Goal: Information Seeking & Learning: Learn about a topic

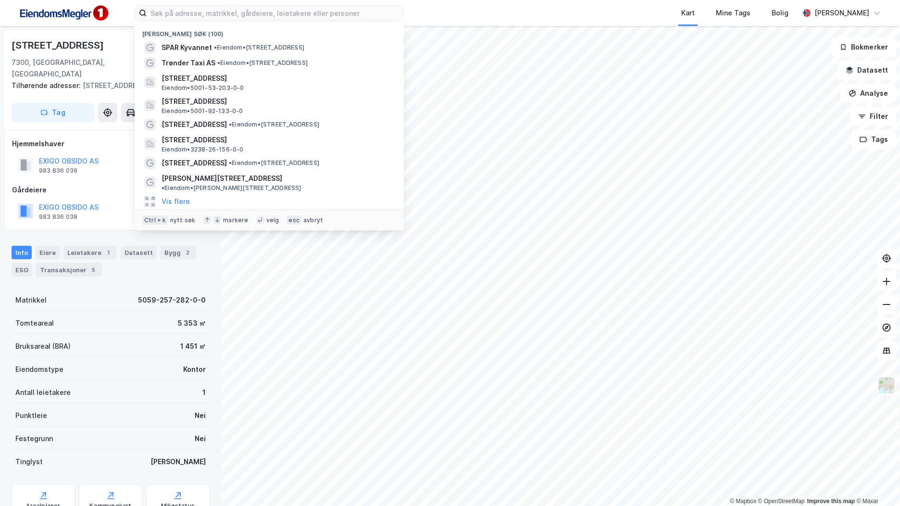
click at [74, 15] on img at bounding box center [63, 13] width 96 height 22
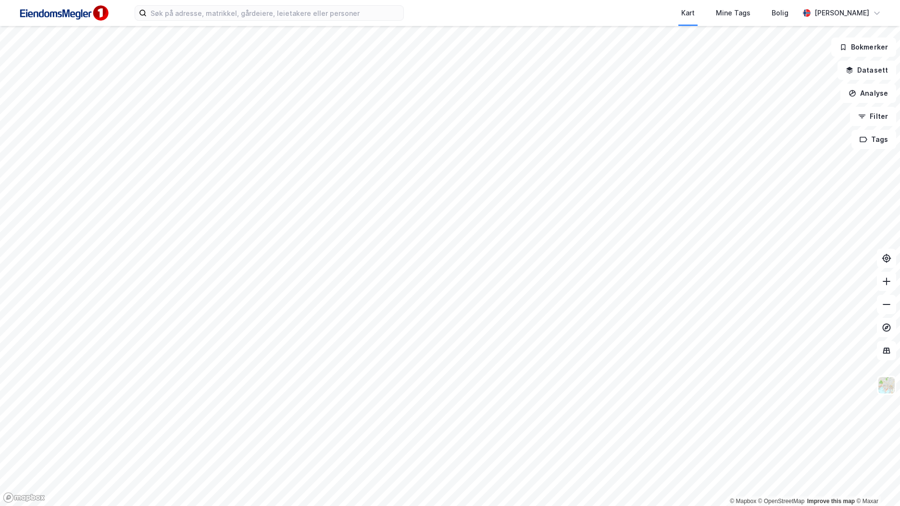
click at [69, 20] on img at bounding box center [63, 13] width 96 height 22
click at [204, 14] on input at bounding box center [275, 13] width 257 height 14
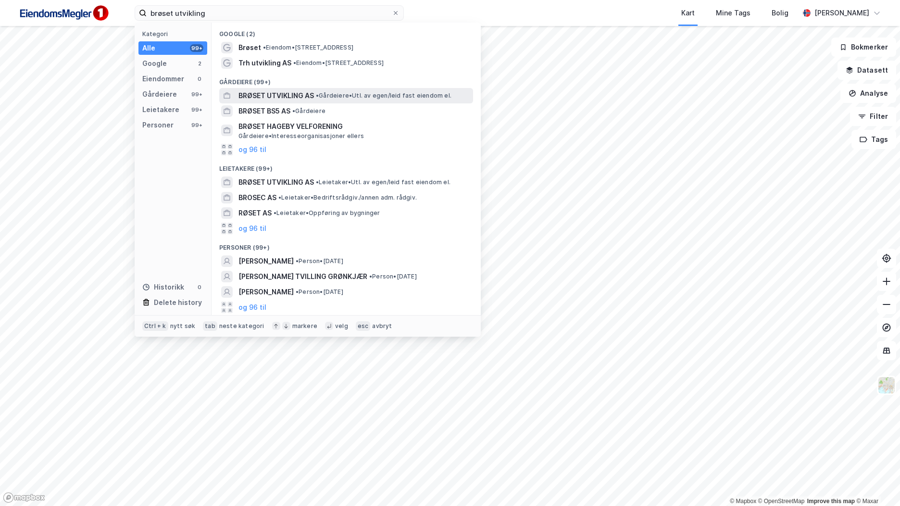
click at [250, 93] on span "BRØSET UTVIKLING AS" at bounding box center [277, 96] width 76 height 12
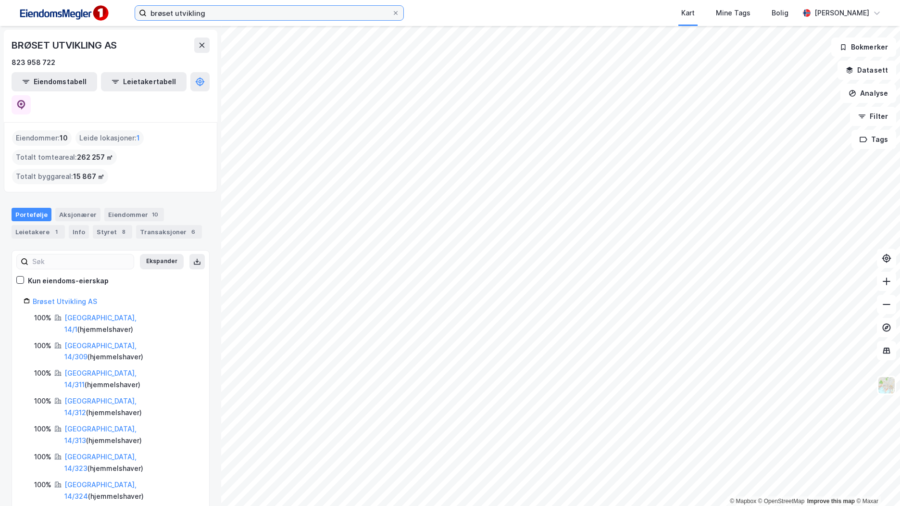
click at [199, 14] on input "brøset utvikling" at bounding box center [269, 13] width 245 height 14
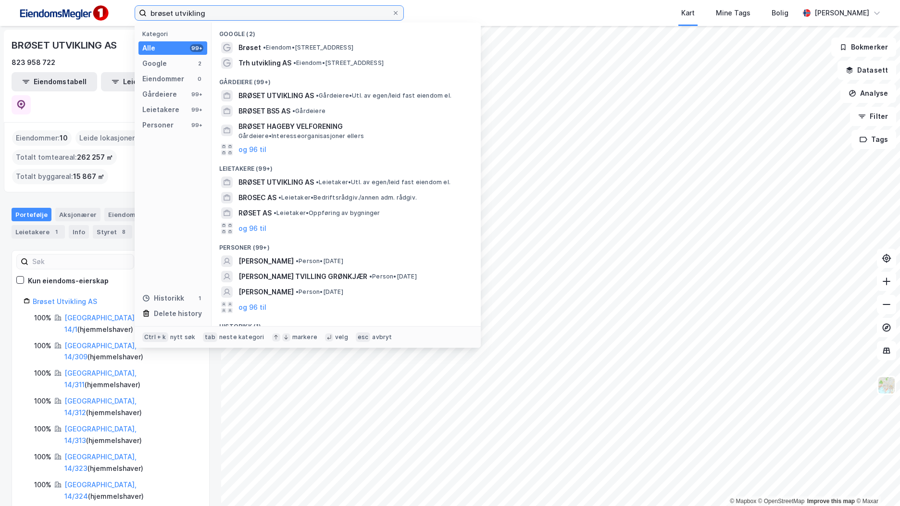
click at [199, 14] on input "brøset utvikling" at bounding box center [269, 13] width 245 height 14
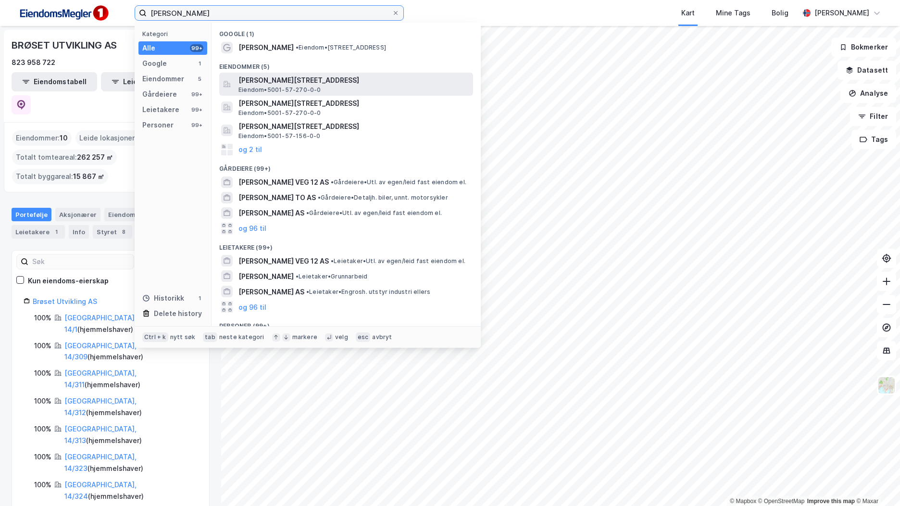
type input "[PERSON_NAME]"
click at [313, 81] on span "[PERSON_NAME][STREET_ADDRESS]" at bounding box center [354, 81] width 231 height 12
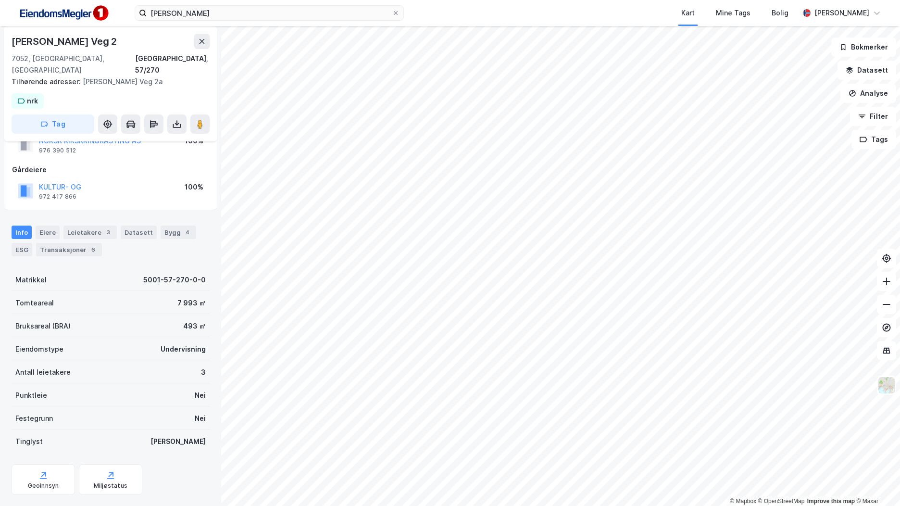
scroll to position [45, 0]
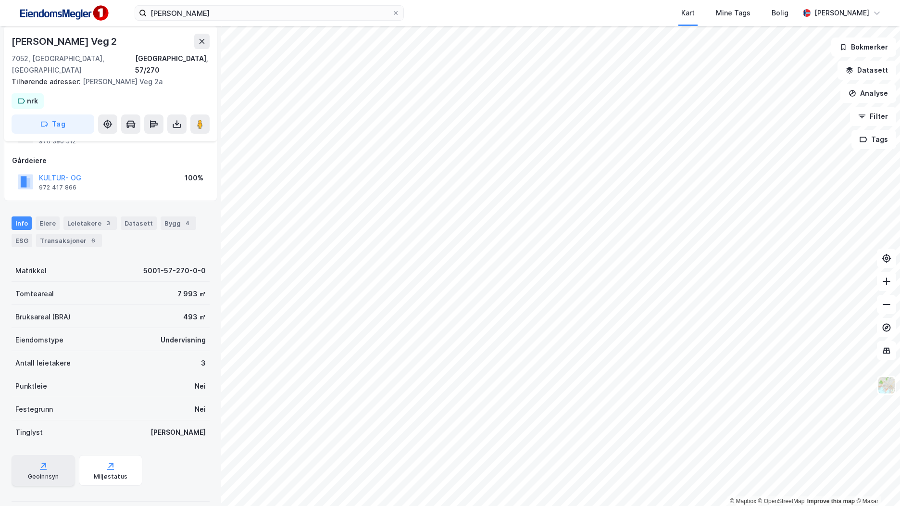
click at [47, 461] on icon at bounding box center [43, 466] width 10 height 10
click at [119, 455] on div "Miljøstatus" at bounding box center [110, 470] width 63 height 31
click at [58, 455] on div "Geoinnsyn" at bounding box center [43, 470] width 63 height 31
